Goal: Feedback & Contribution: Submit feedback/report problem

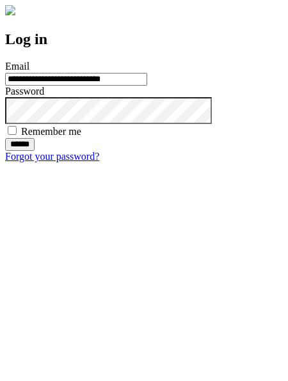
type input "**********"
click at [35, 151] on input "******" at bounding box center [19, 144] width 29 height 13
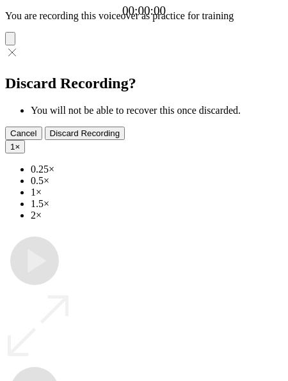
type input "**********"
